Goal: Information Seeking & Learning: Learn about a topic

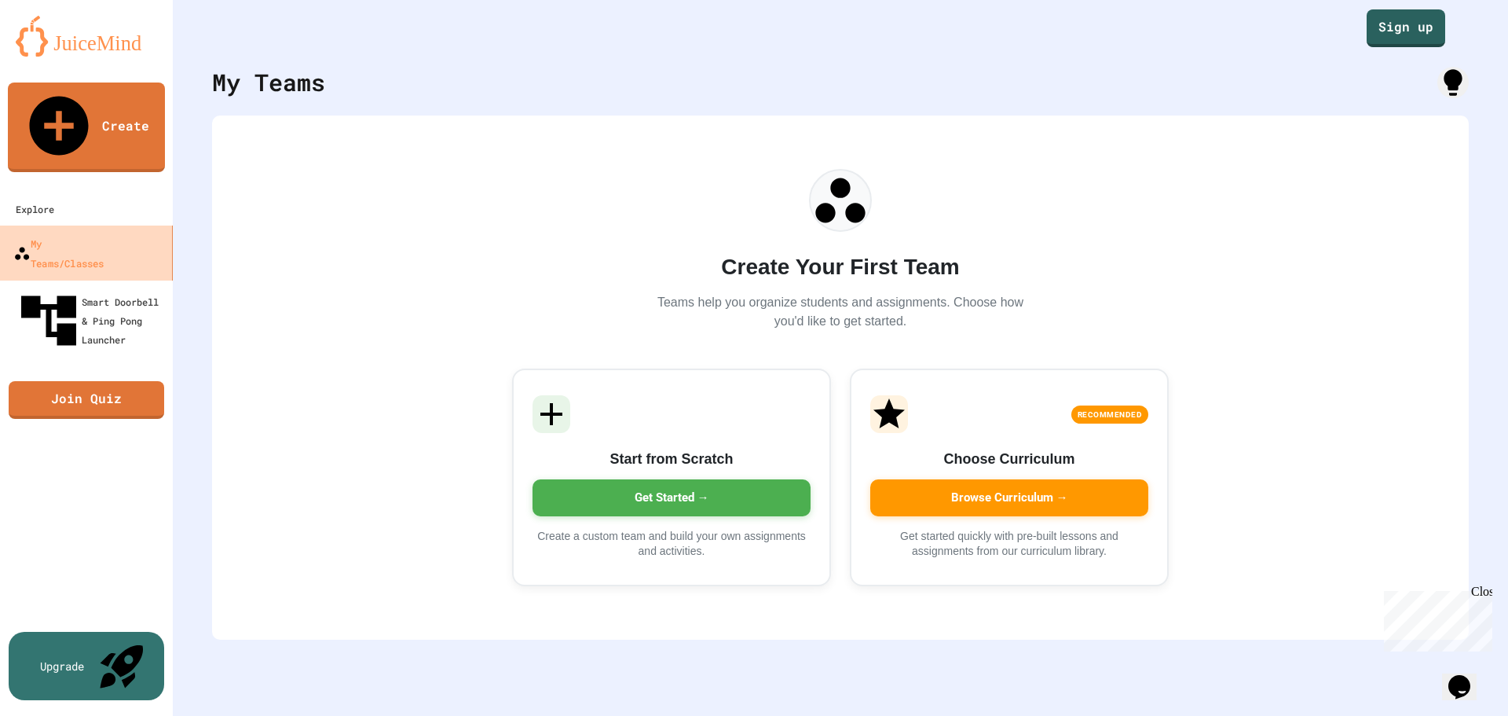
drag, startPoint x: 103, startPoint y: 199, endPoint x: 94, endPoint y: 94, distance: 104.8
click at [103, 233] on div "My Teams/Classes" at bounding box center [58, 252] width 90 height 38
click at [96, 61] on link at bounding box center [86, 35] width 173 height 71
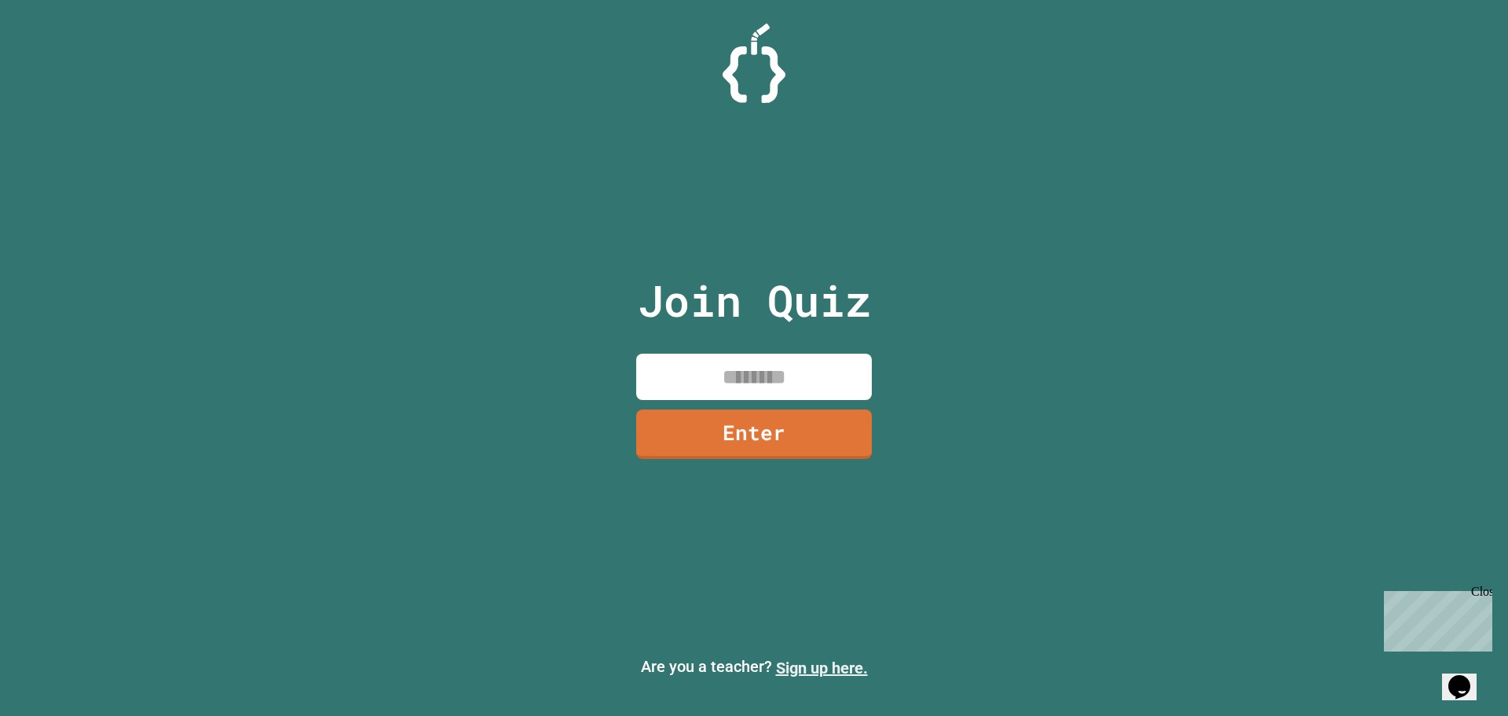
click at [803, 662] on link "Sign up here." at bounding box center [822, 667] width 92 height 19
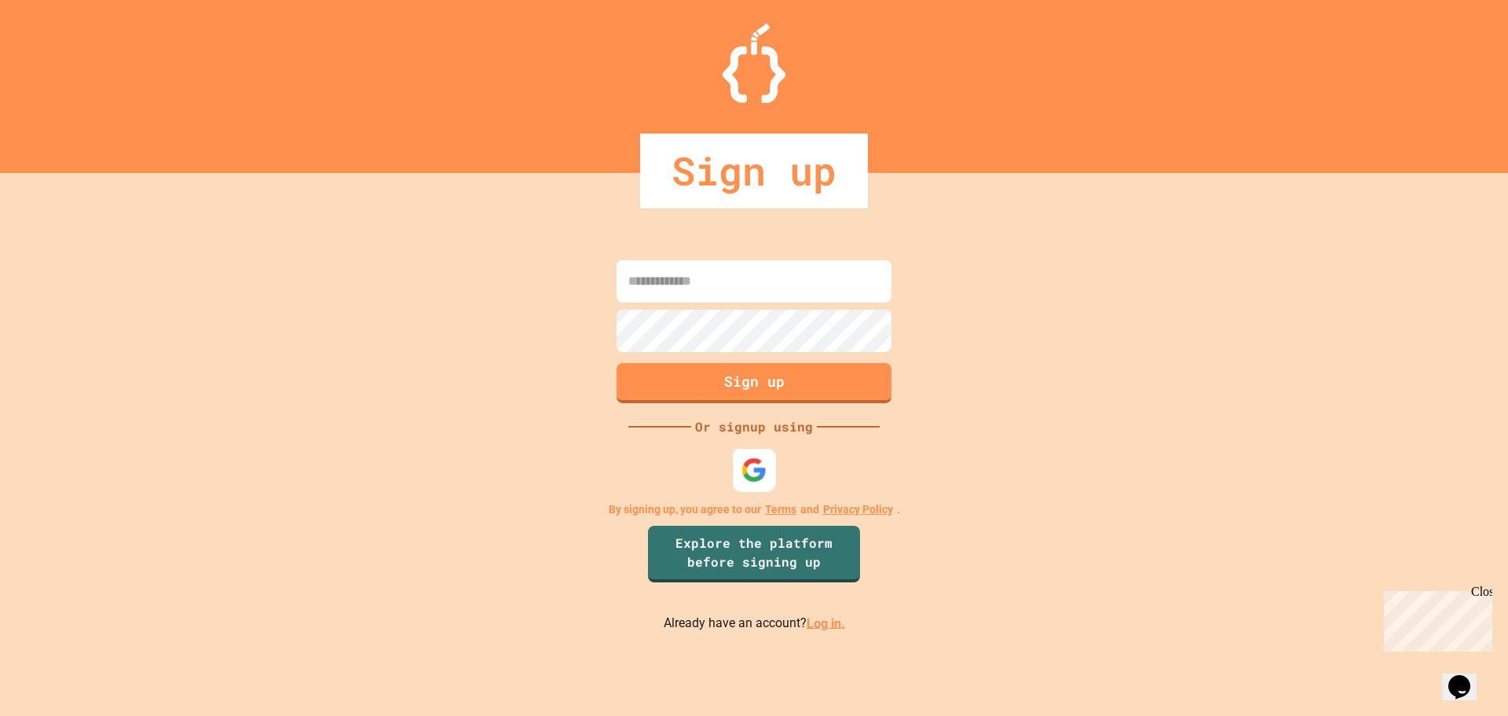
click at [760, 469] on img at bounding box center [754, 469] width 26 height 26
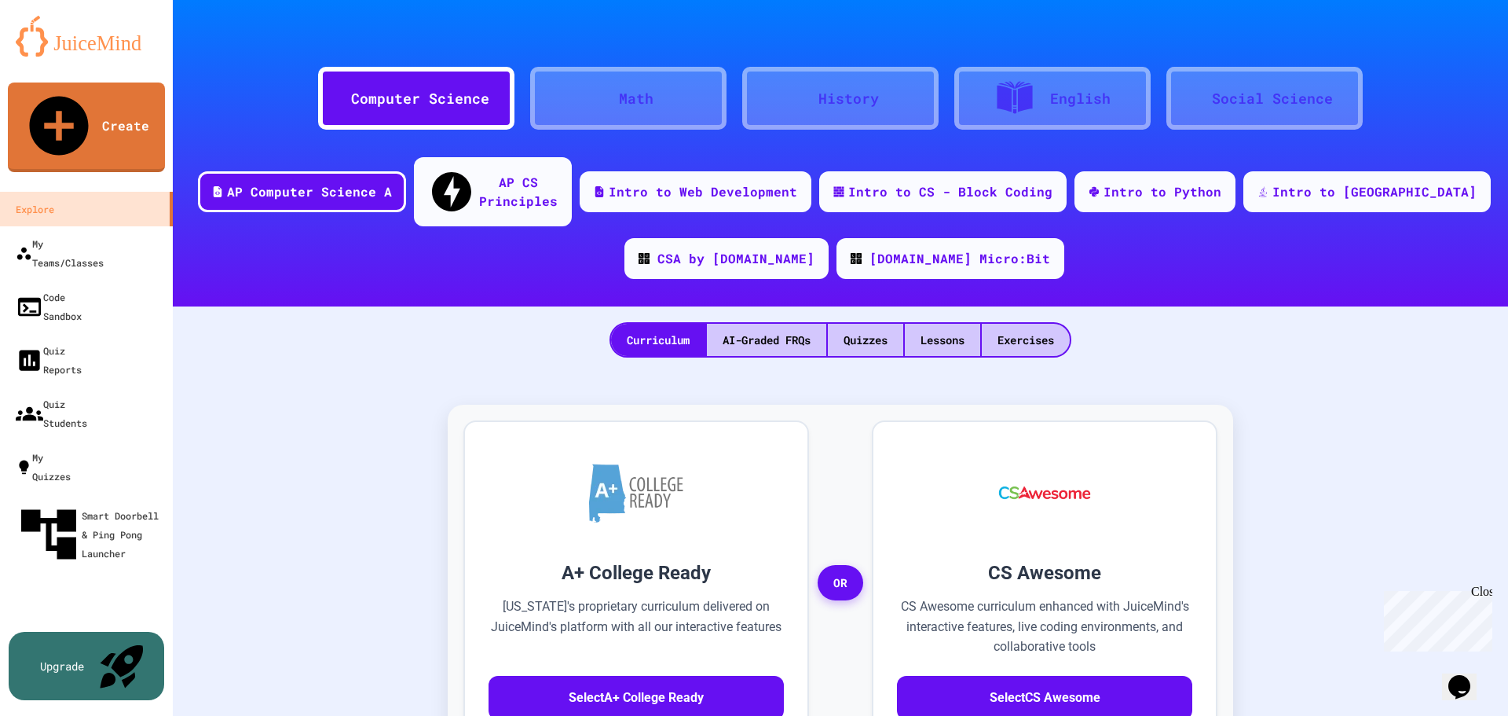
click at [678, 113] on div "Math" at bounding box center [628, 98] width 196 height 63
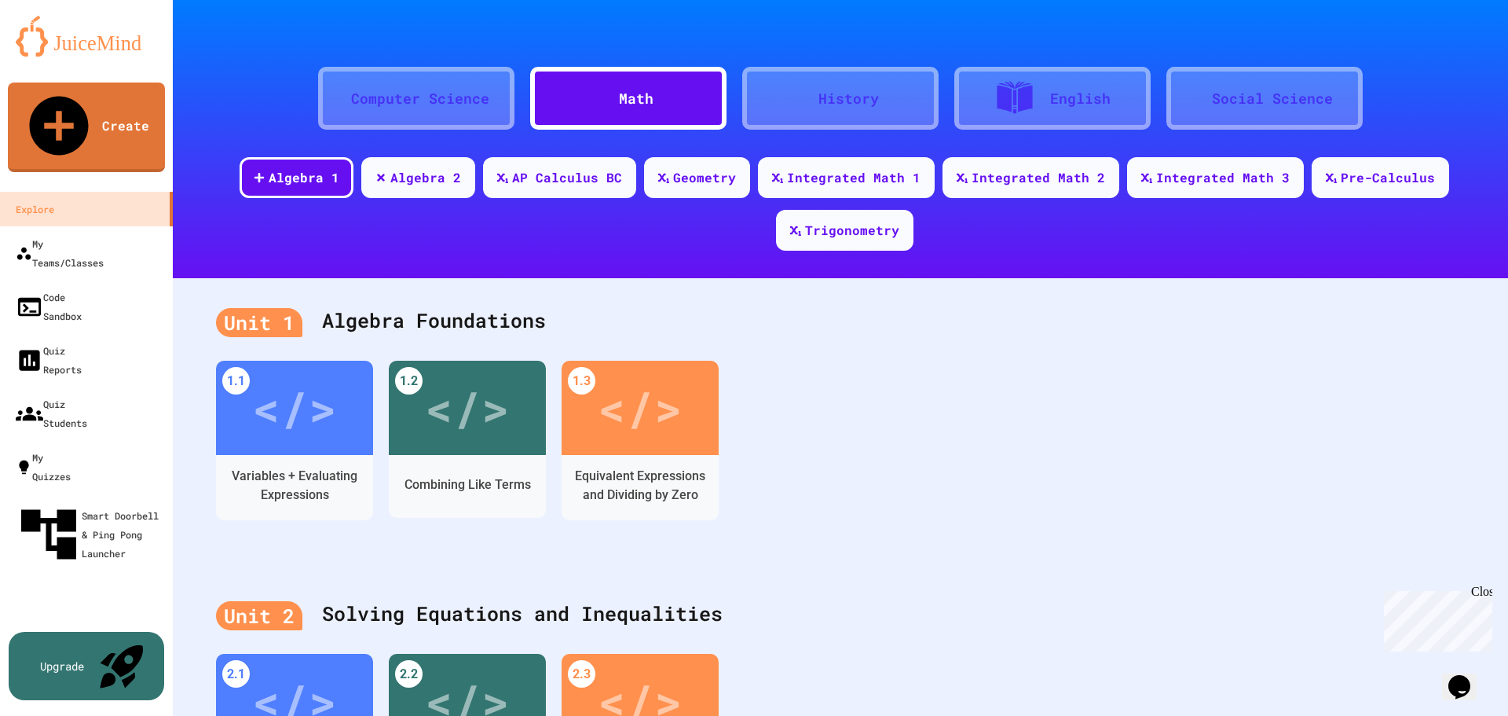
click at [818, 98] on div at bounding box center [811, 98] width 16 height 0
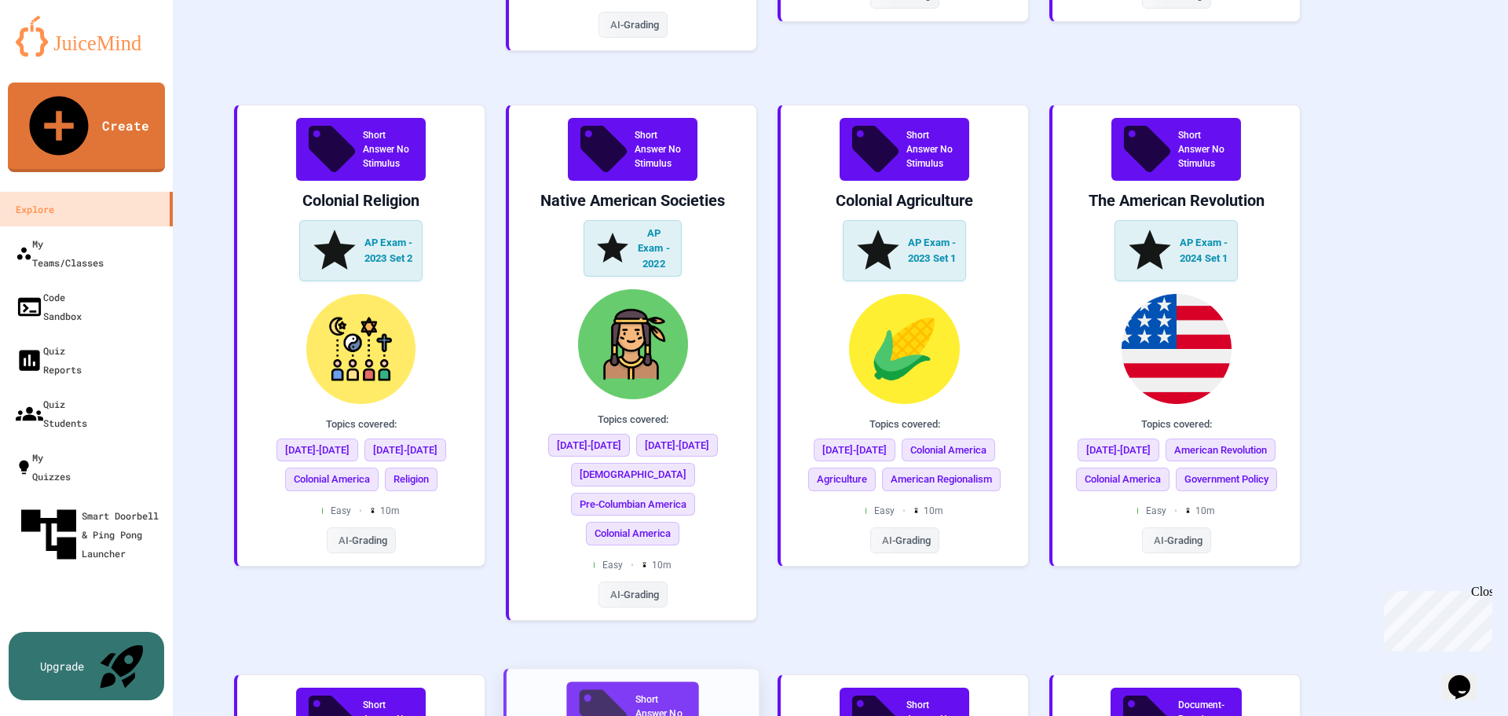
scroll to position [1807, 0]
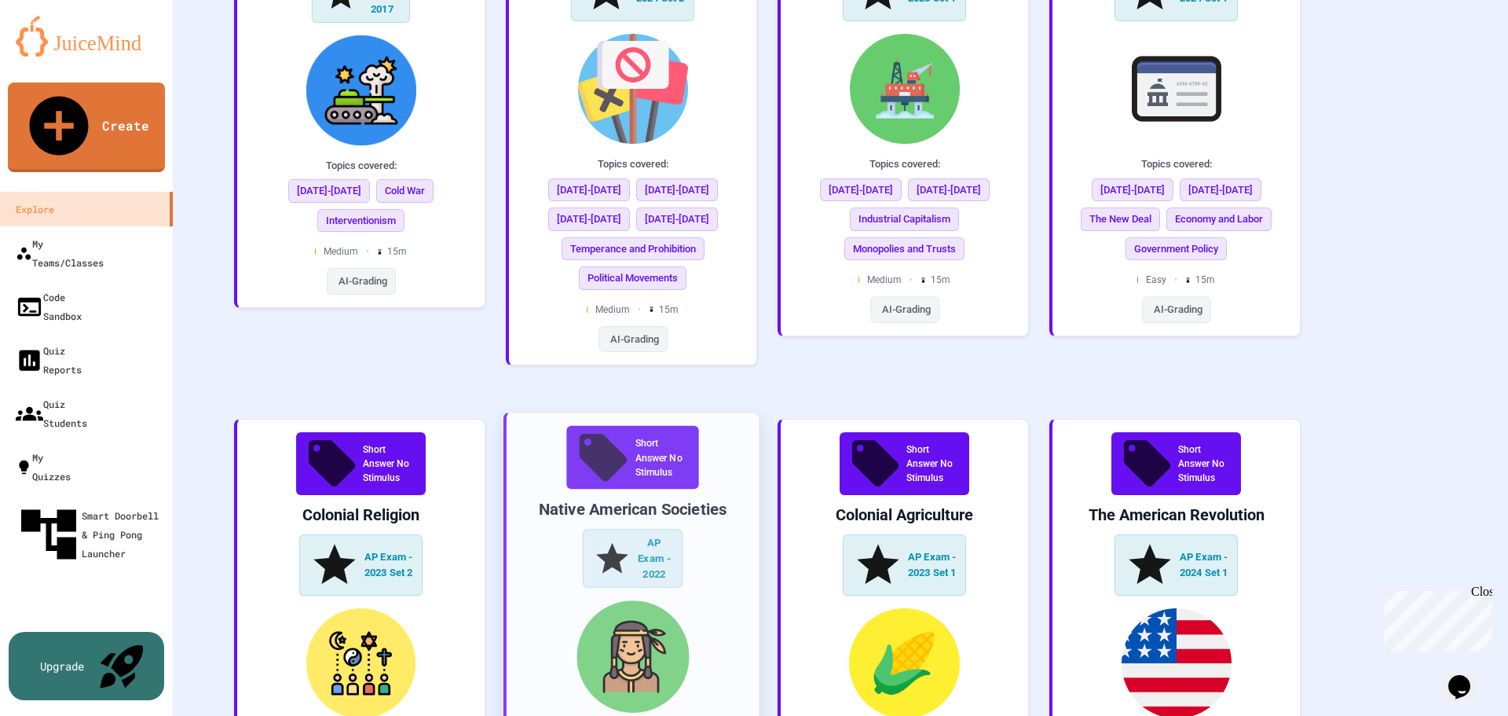
click at [700, 600] on img at bounding box center [632, 656] width 227 height 112
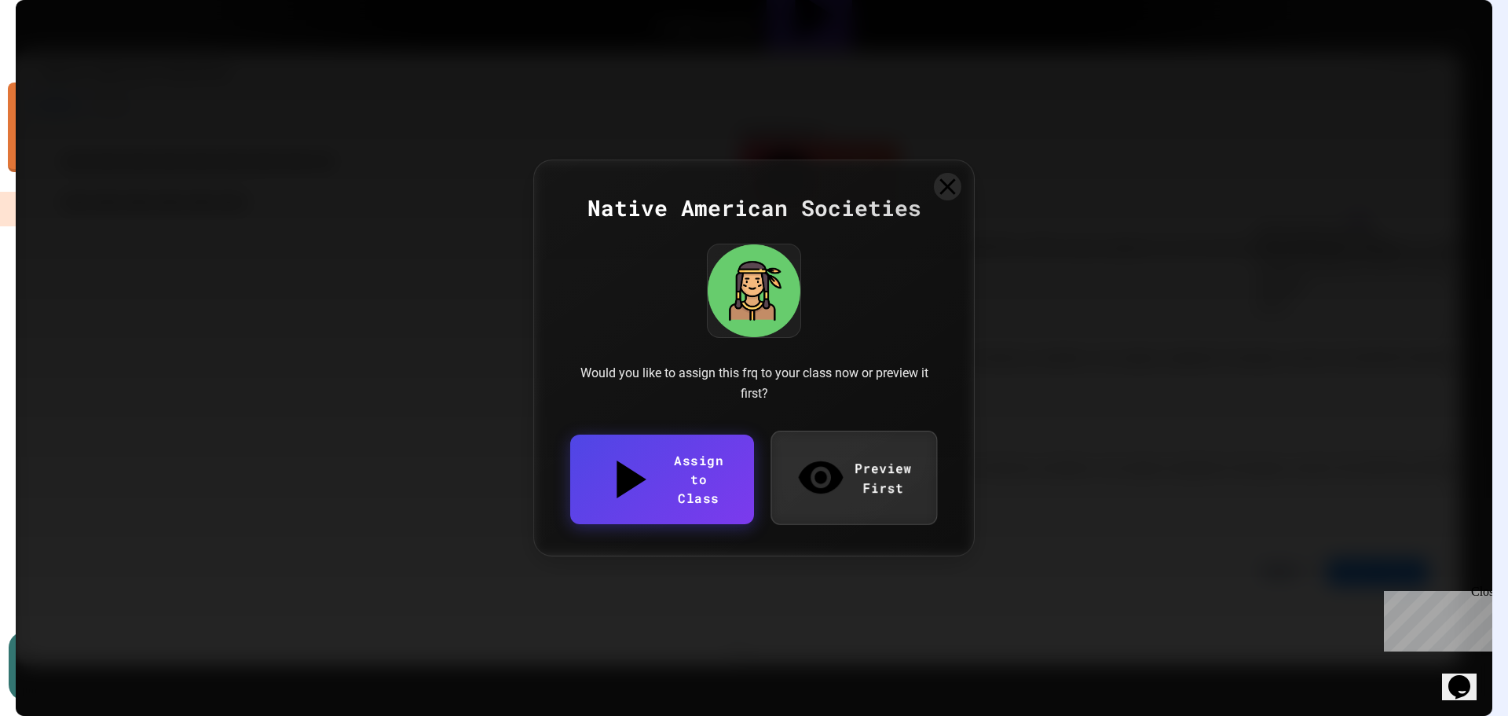
click at [833, 483] on link "Preview First" at bounding box center [854, 476] width 167 height 93
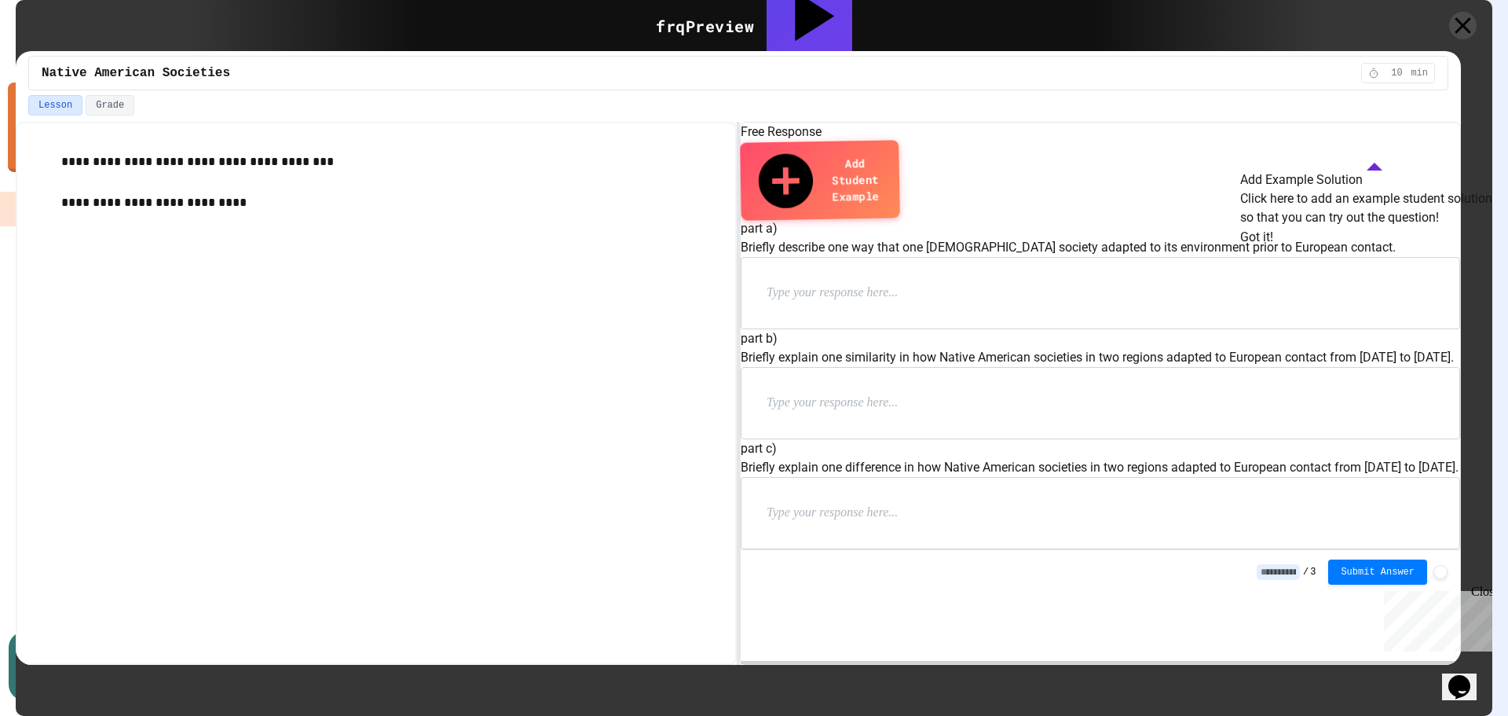
click at [1273, 247] on button "Got it!" at bounding box center [1256, 237] width 33 height 19
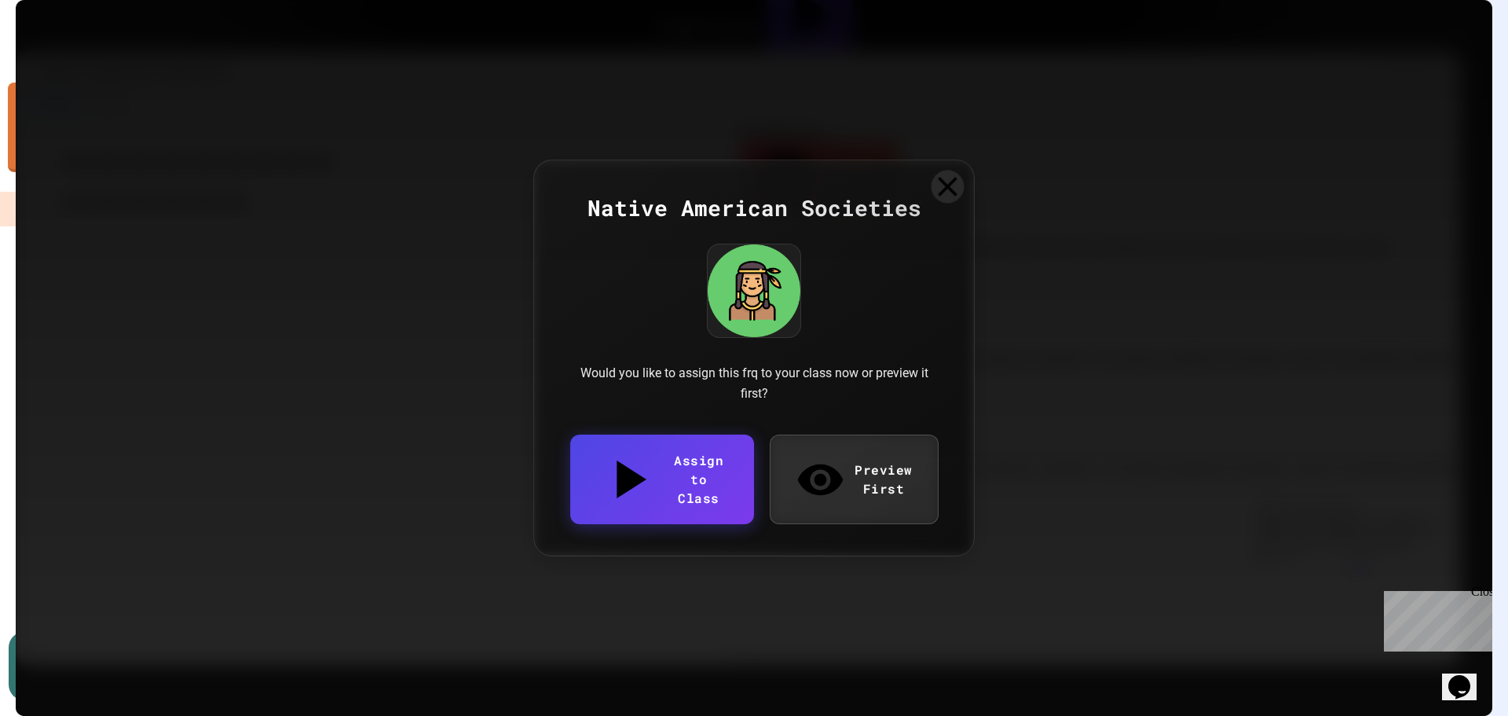
click at [947, 199] on div at bounding box center [948, 186] width 33 height 33
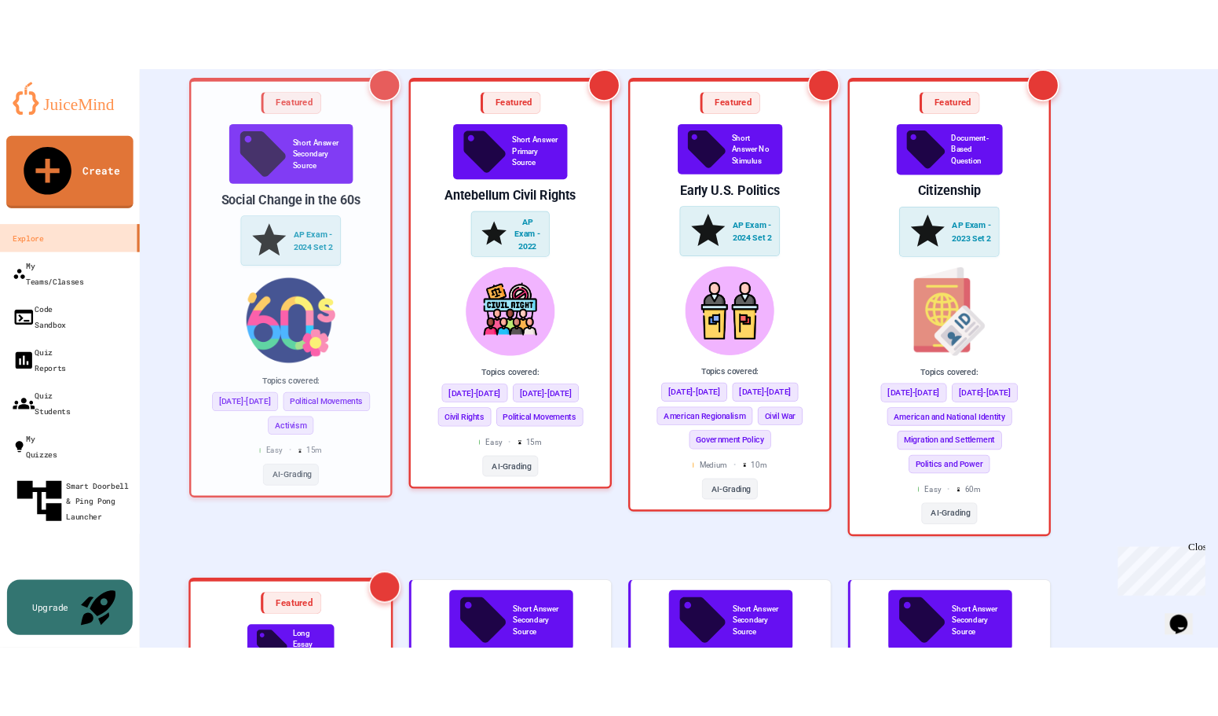
scroll to position [527, 0]
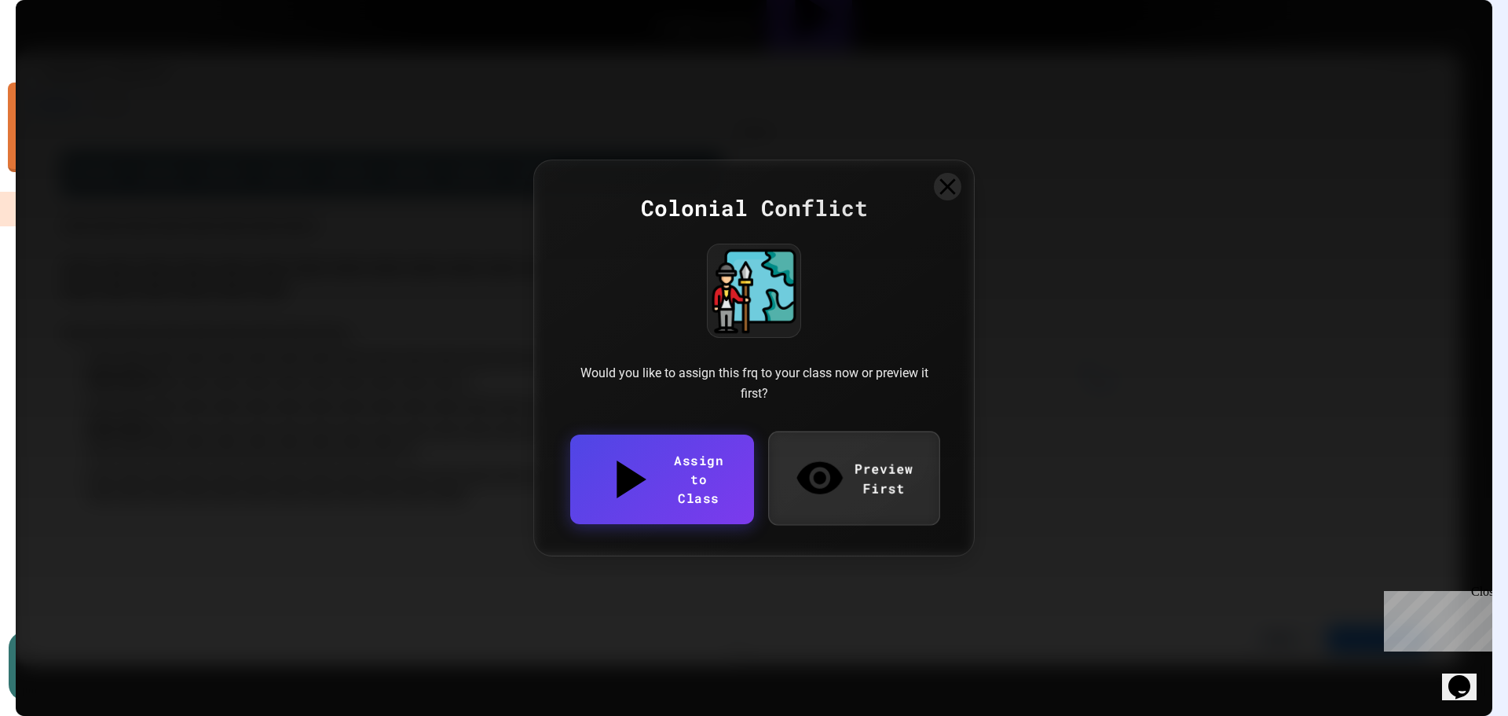
click at [845, 467] on link "Preview First" at bounding box center [853, 477] width 171 height 93
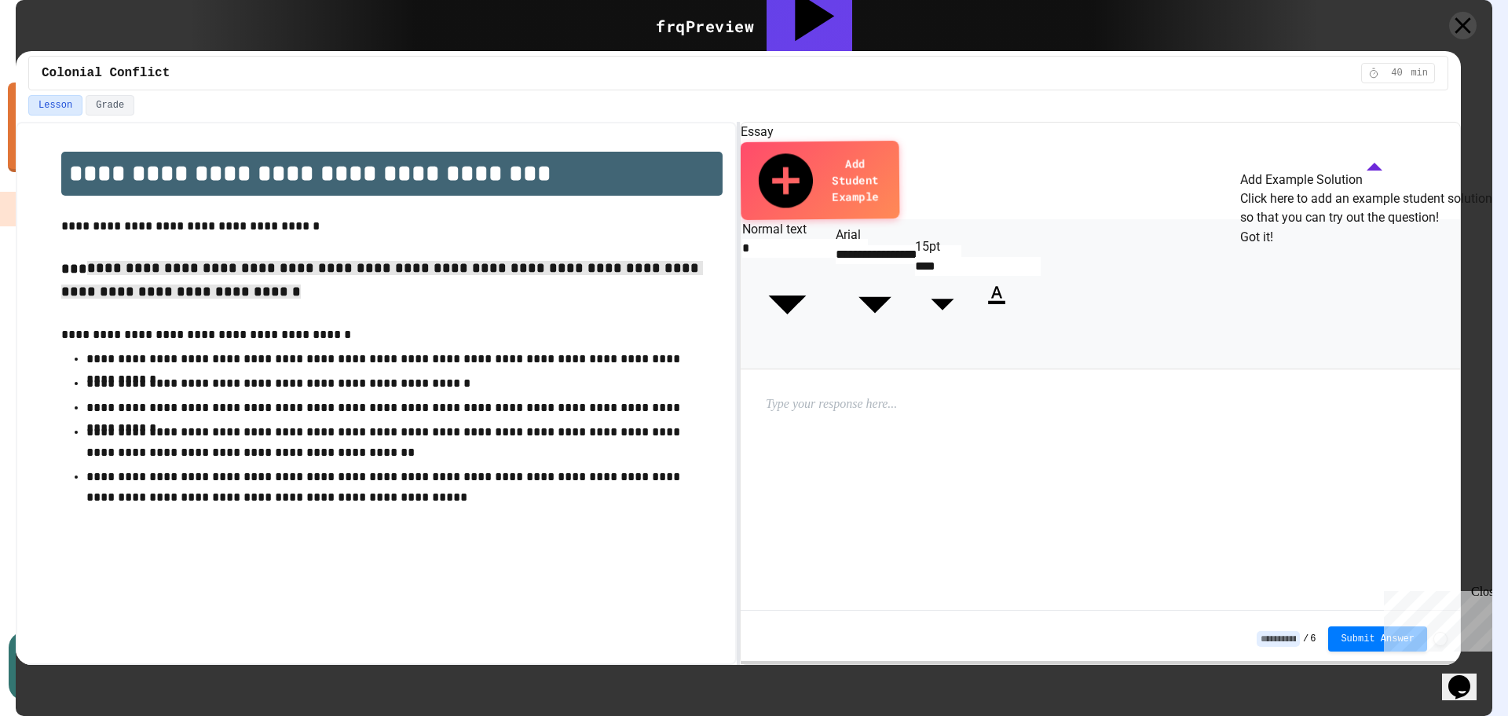
drag, startPoint x: 80, startPoint y: 268, endPoint x: 206, endPoint y: 296, distance: 128.8
click at [206, 296] on p "**********" at bounding box center [391, 280] width 661 height 47
click at [207, 297] on p "**********" at bounding box center [391, 280] width 661 height 47
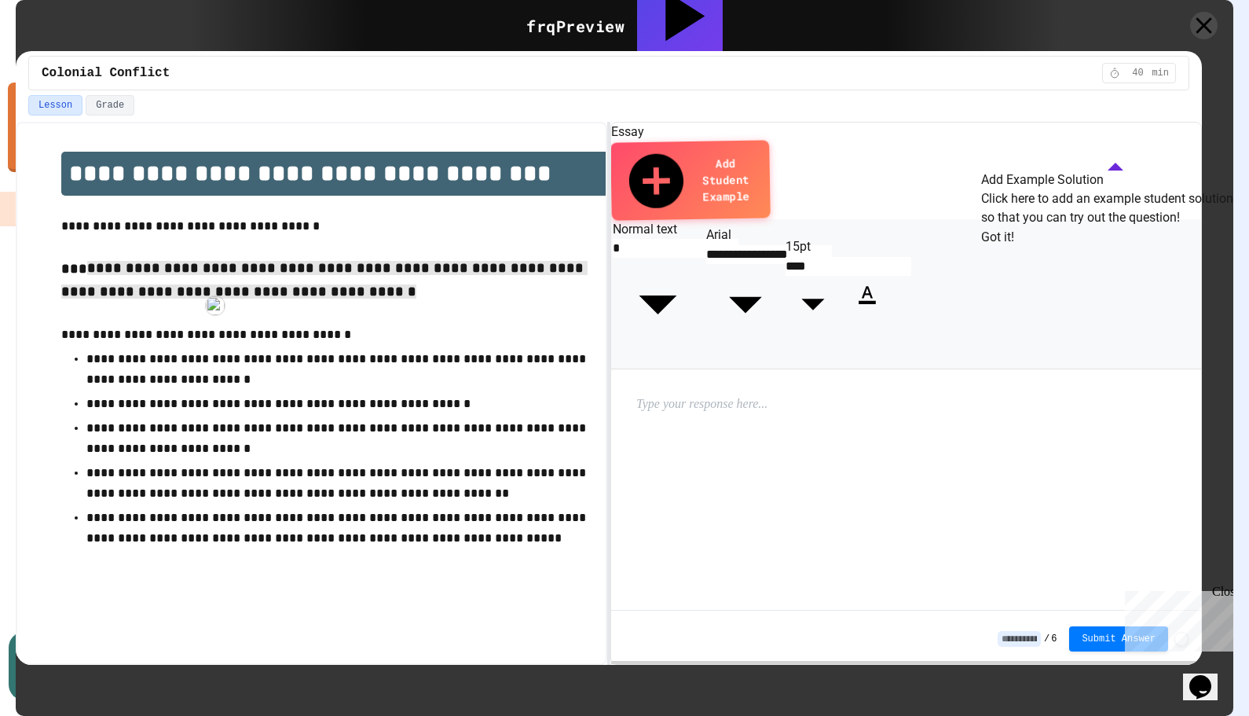
click at [295, 298] on span "**********" at bounding box center [324, 280] width 526 height 38
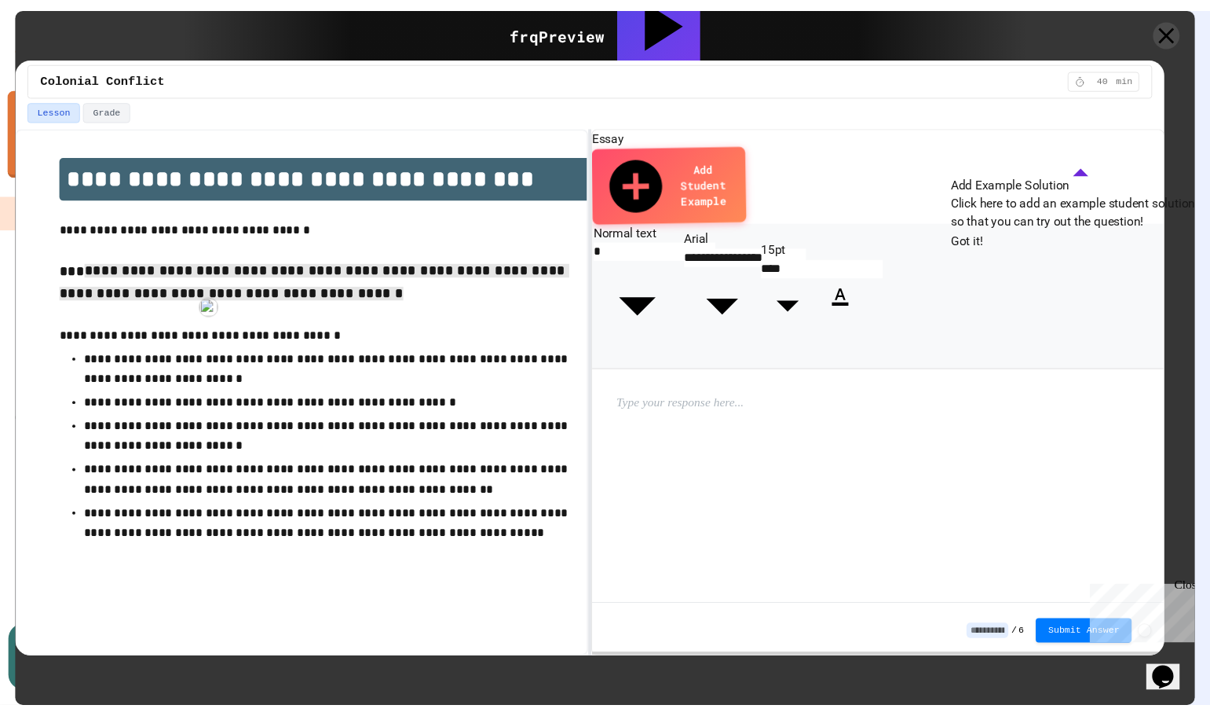
scroll to position [606, 0]
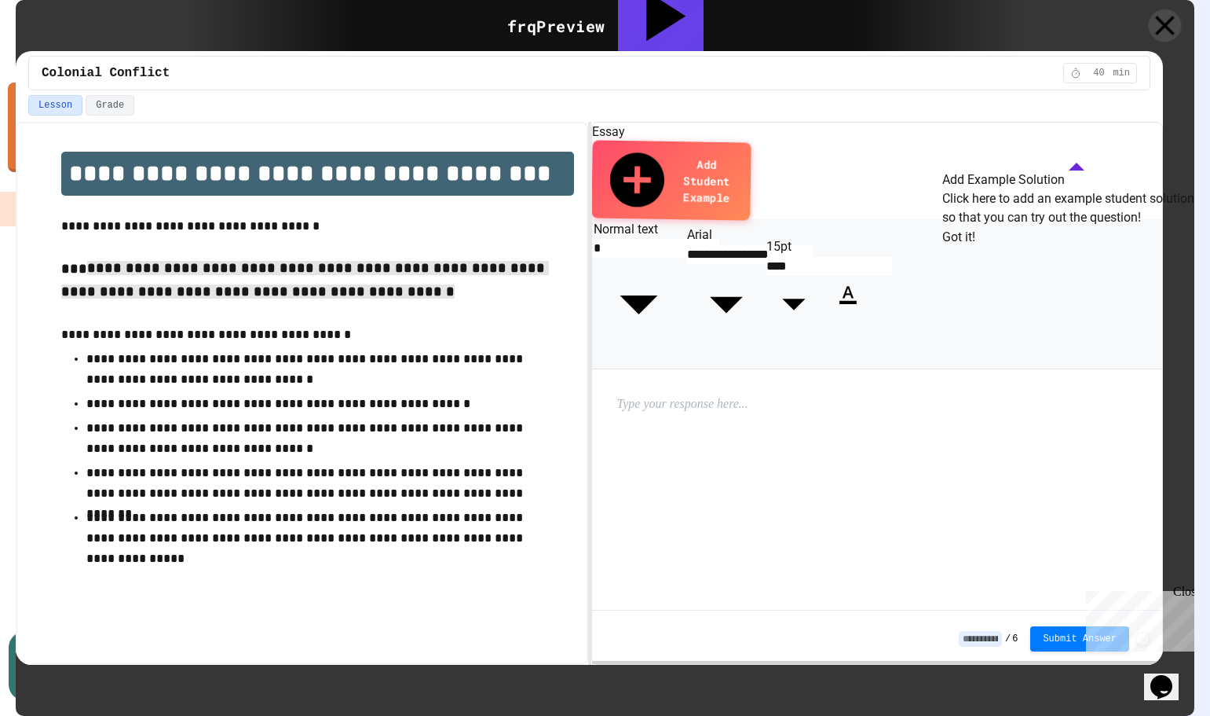
click at [1171, 24] on icon at bounding box center [1165, 25] width 33 height 33
